Goal: Obtain resource: Download file/media

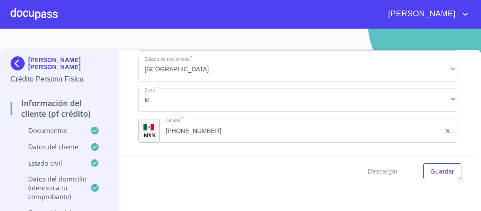
scroll to position [2924, 0]
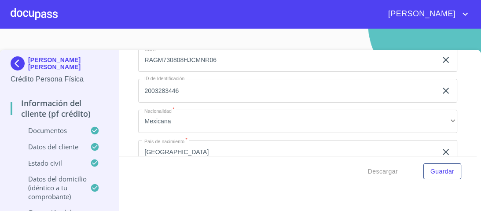
click at [46, 15] on div at bounding box center [34, 14] width 47 height 28
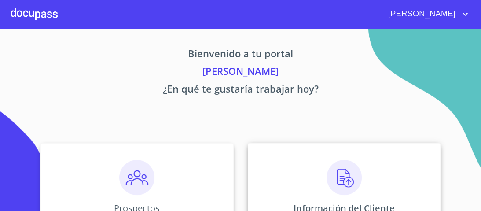
click at [340, 177] on img at bounding box center [344, 177] width 35 height 35
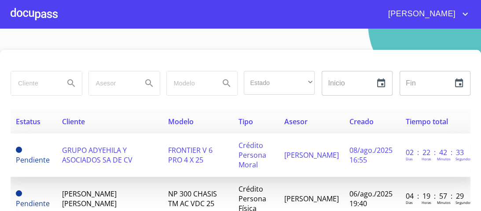
click at [112, 139] on td "GRUPO ADYEHILA Y ASOCIADOS SA DE CV" at bounding box center [110, 155] width 106 height 44
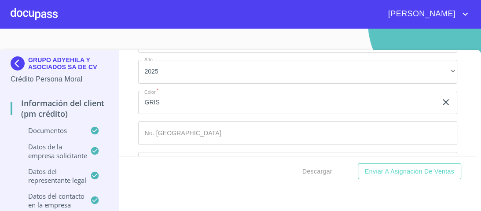
scroll to position [10010, 0]
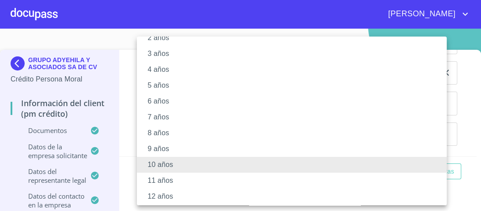
scroll to position [85, 0]
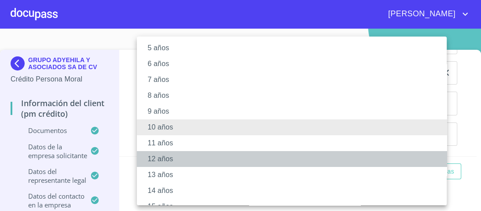
click at [160, 159] on li "12 años" at bounding box center [294, 159] width 315 height 16
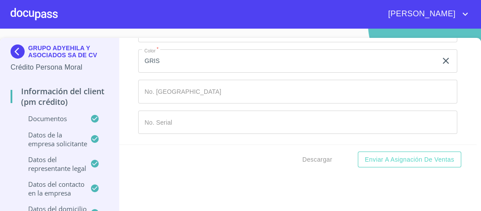
scroll to position [18, 0]
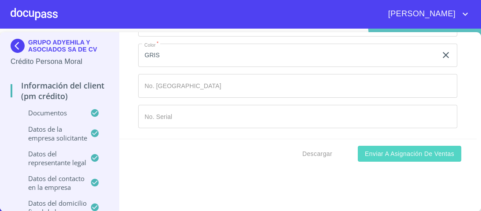
click at [392, 155] on span "Enviar a Asignación de Ventas" at bounding box center [409, 153] width 89 height 11
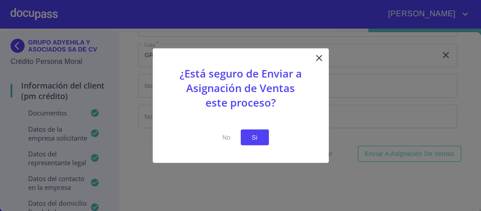
click at [256, 138] on span "Si" at bounding box center [255, 137] width 14 height 11
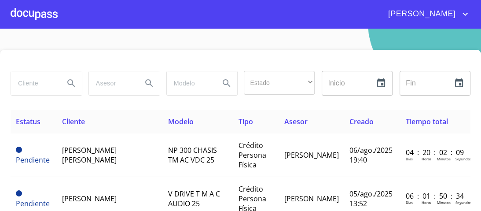
click at [44, 17] on div at bounding box center [34, 14] width 47 height 28
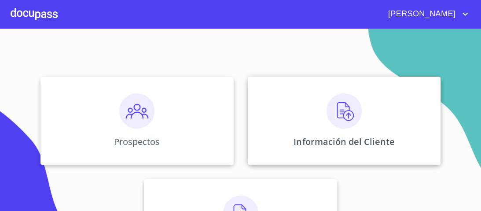
scroll to position [70, 0]
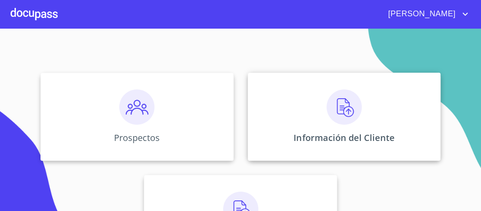
click at [338, 107] on img at bounding box center [344, 106] width 35 height 35
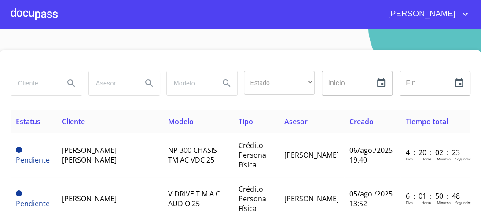
click at [29, 81] on input "search" at bounding box center [34, 83] width 46 height 24
type input "g"
type input "GRUPO ADY"
click at [71, 81] on icon "Search" at bounding box center [70, 82] width 7 height 7
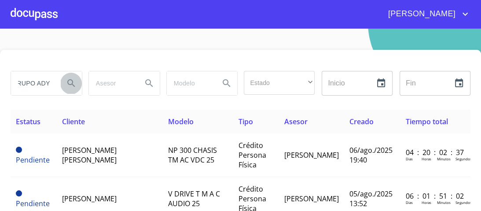
scroll to position [0, 0]
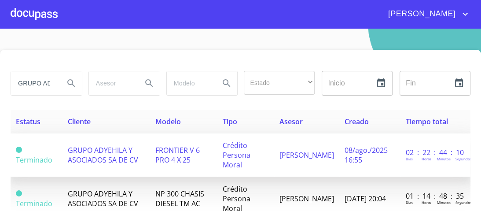
click at [125, 150] on span "GRUPO ADYEHILA Y ASOCIADOS SA DE CV" at bounding box center [103, 154] width 70 height 19
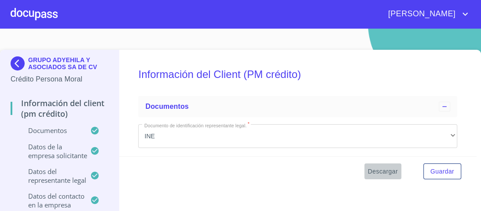
click at [380, 172] on span "Descargar" at bounding box center [383, 171] width 30 height 11
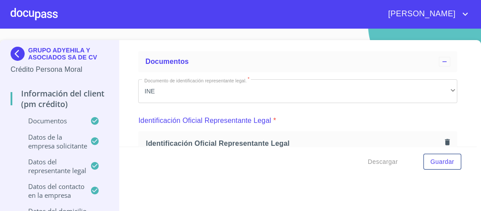
scroll to position [18, 0]
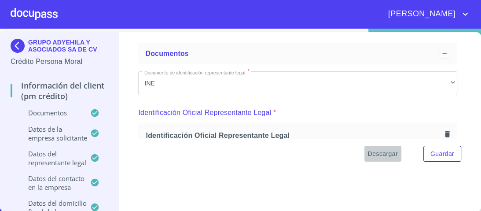
click at [381, 153] on span "Descargar" at bounding box center [383, 153] width 30 height 11
